Goal: Find specific page/section: Find specific page/section

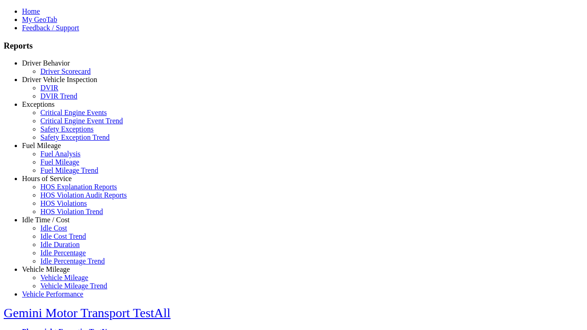
click at [53, 108] on link "Exceptions" at bounding box center [38, 104] width 33 height 8
click at [60, 141] on link "Safety Exception Trend" at bounding box center [74, 137] width 69 height 8
select select "**"
type input "*********"
